Goal: Transaction & Acquisition: Purchase product/service

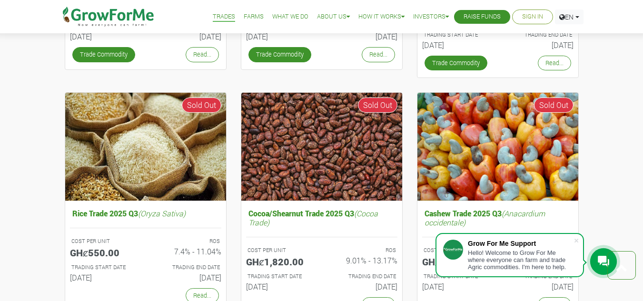
scroll to position [263, 0]
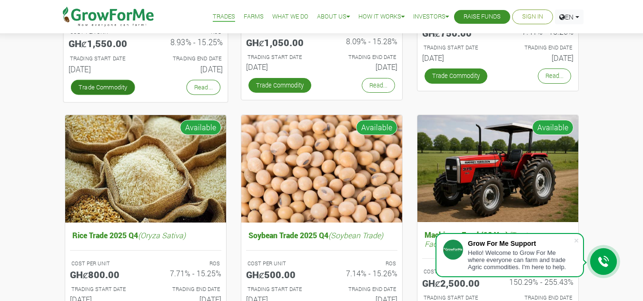
click at [111, 92] on link "Trade Commodity" at bounding box center [102, 86] width 64 height 15
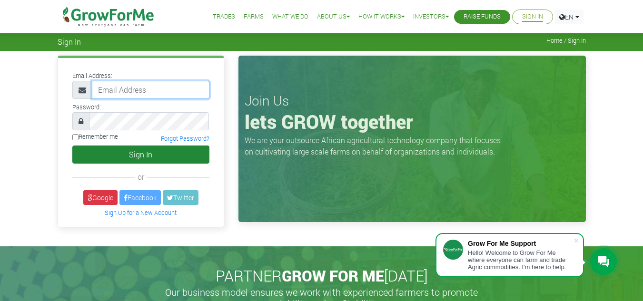
type input "frimpongwendy4@gmail.com"
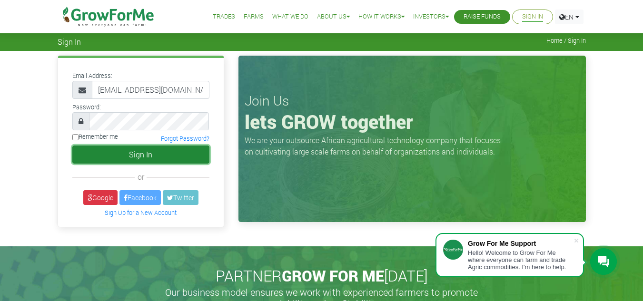
click at [136, 161] on button "Sign In" at bounding box center [140, 155] width 137 height 18
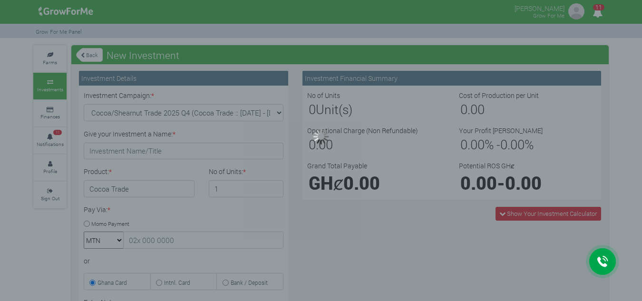
type input "1"
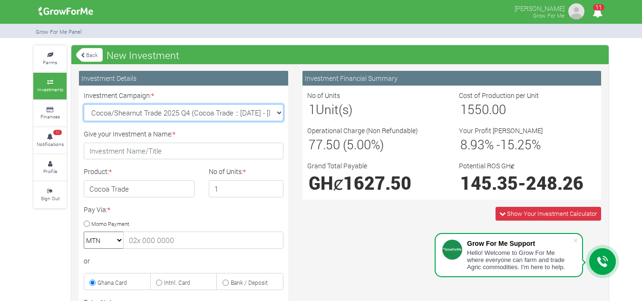
click at [281, 113] on select "Cocoa/Shearnut Trade 2025 Q4 (Cocoa Trade :: [DATE] - [DATE]) Maize Trade 2025 …" at bounding box center [184, 112] width 200 height 17
select select "42"
click at [84, 104] on select "Cocoa/Shearnut Trade 2025 Q4 (Cocoa Trade :: [DATE] - [DATE]) Maize Trade 2025 …" at bounding box center [184, 112] width 200 height 17
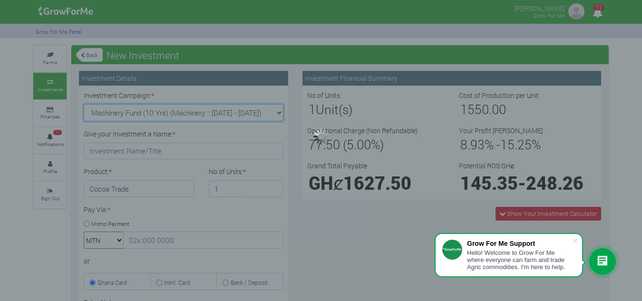
type input "1"
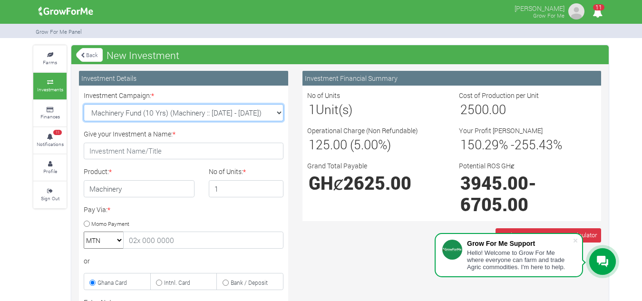
click at [277, 117] on select "Cocoa/Shearnut Trade 2025 Q4 (Cocoa Trade :: [DATE] - [DATE]) Maize Trade 2025 …" at bounding box center [184, 112] width 200 height 17
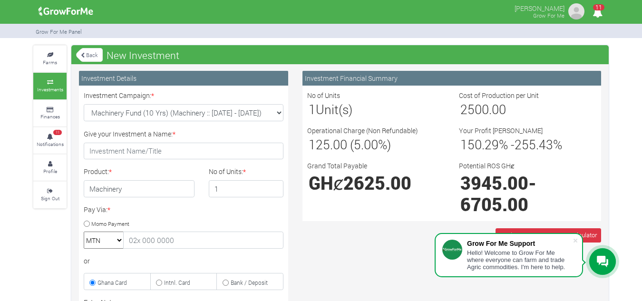
click at [214, 217] on div "Pay Via: * Momo Payment MTN Telecel Airtel Tigo or Ghana Card Intnl. Card" at bounding box center [184, 248] width 214 height 86
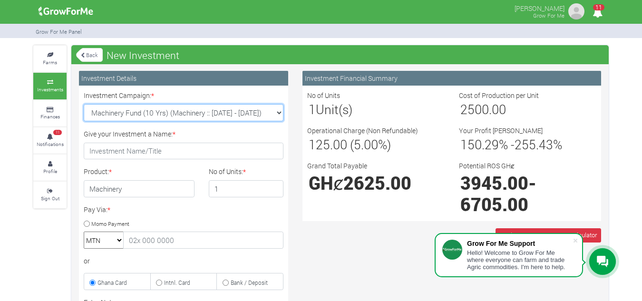
click at [277, 114] on select "Cocoa/Shearnut Trade 2025 Q4 (Cocoa Trade :: [DATE] - [DATE]) Maize Trade 2025 …" at bounding box center [184, 112] width 200 height 17
select select "46"
click at [84, 104] on select "Cocoa/Shearnut Trade 2025 Q4 (Cocoa Trade :: [DATE] - [DATE]) Maize Trade 2025 …" at bounding box center [184, 112] width 200 height 17
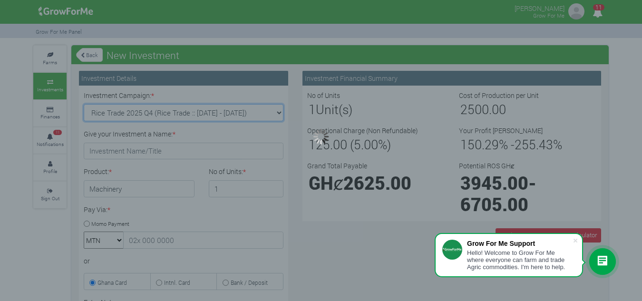
type input "1"
